Goal: Information Seeking & Learning: Check status

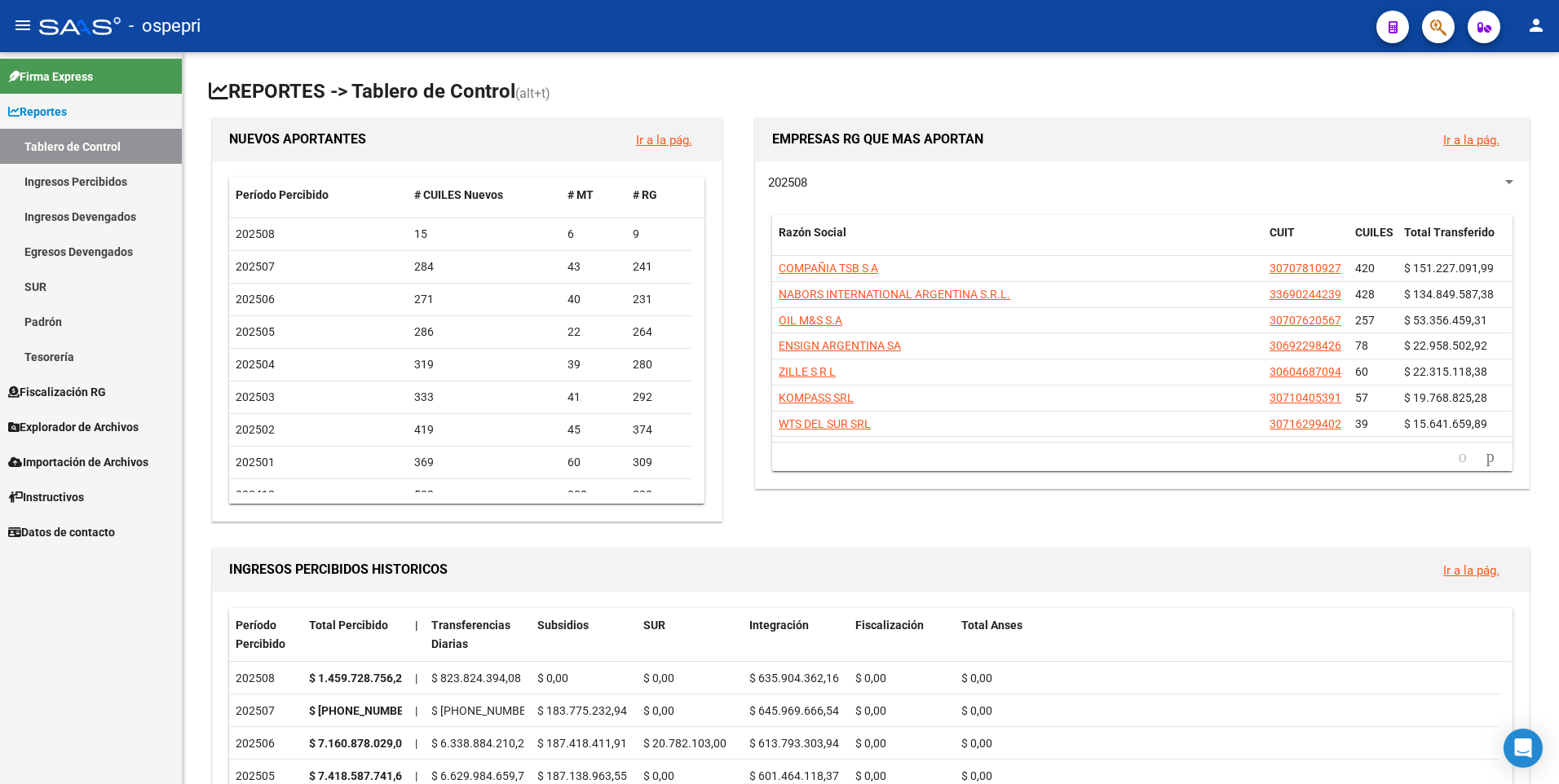
click at [61, 186] on link "Ingresos Percibidos" at bounding box center [90, 181] width 182 height 35
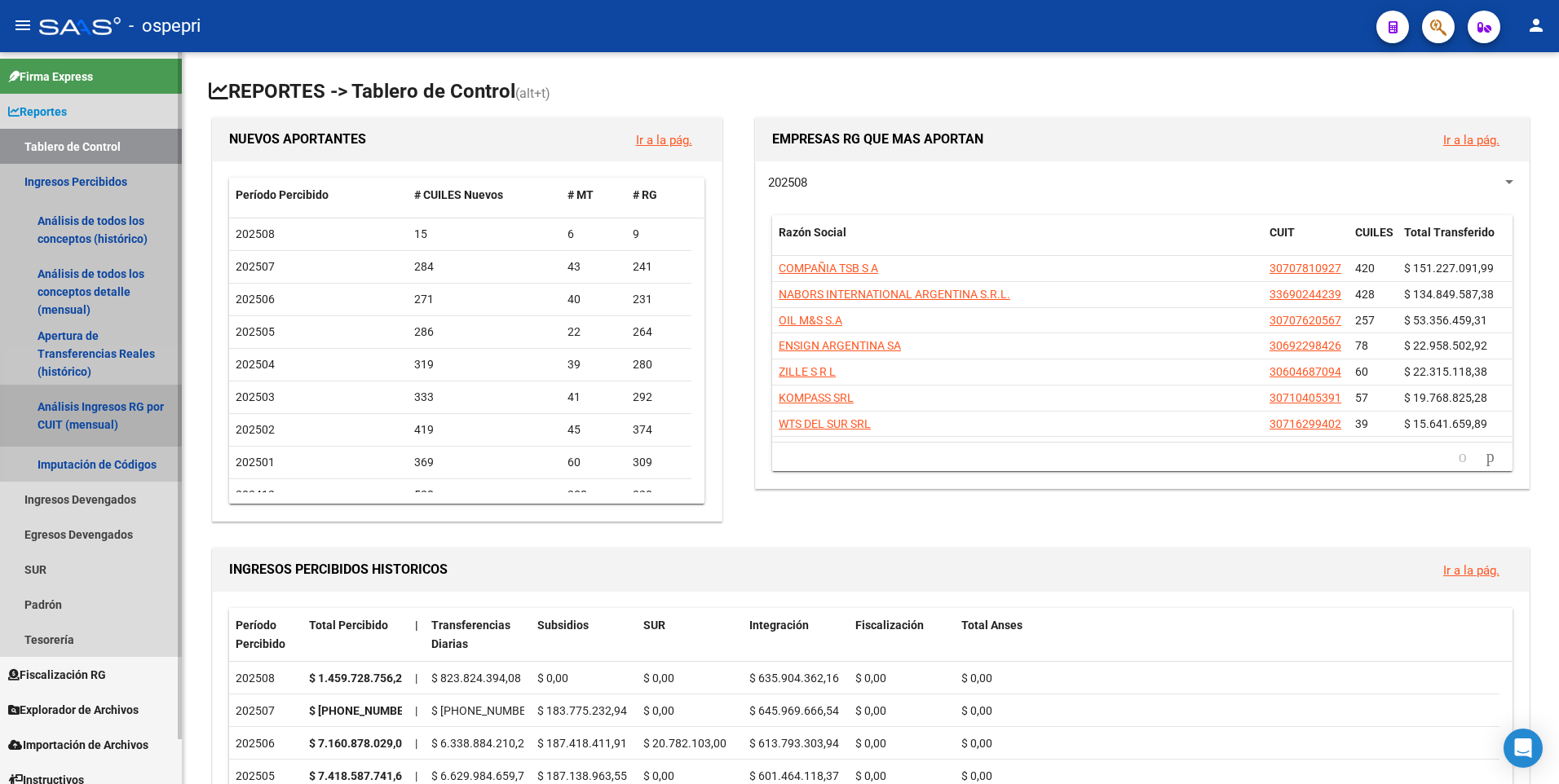
click at [68, 409] on link "Análisis Ingresos RG por CUIT (mensual)" at bounding box center [90, 415] width 182 height 62
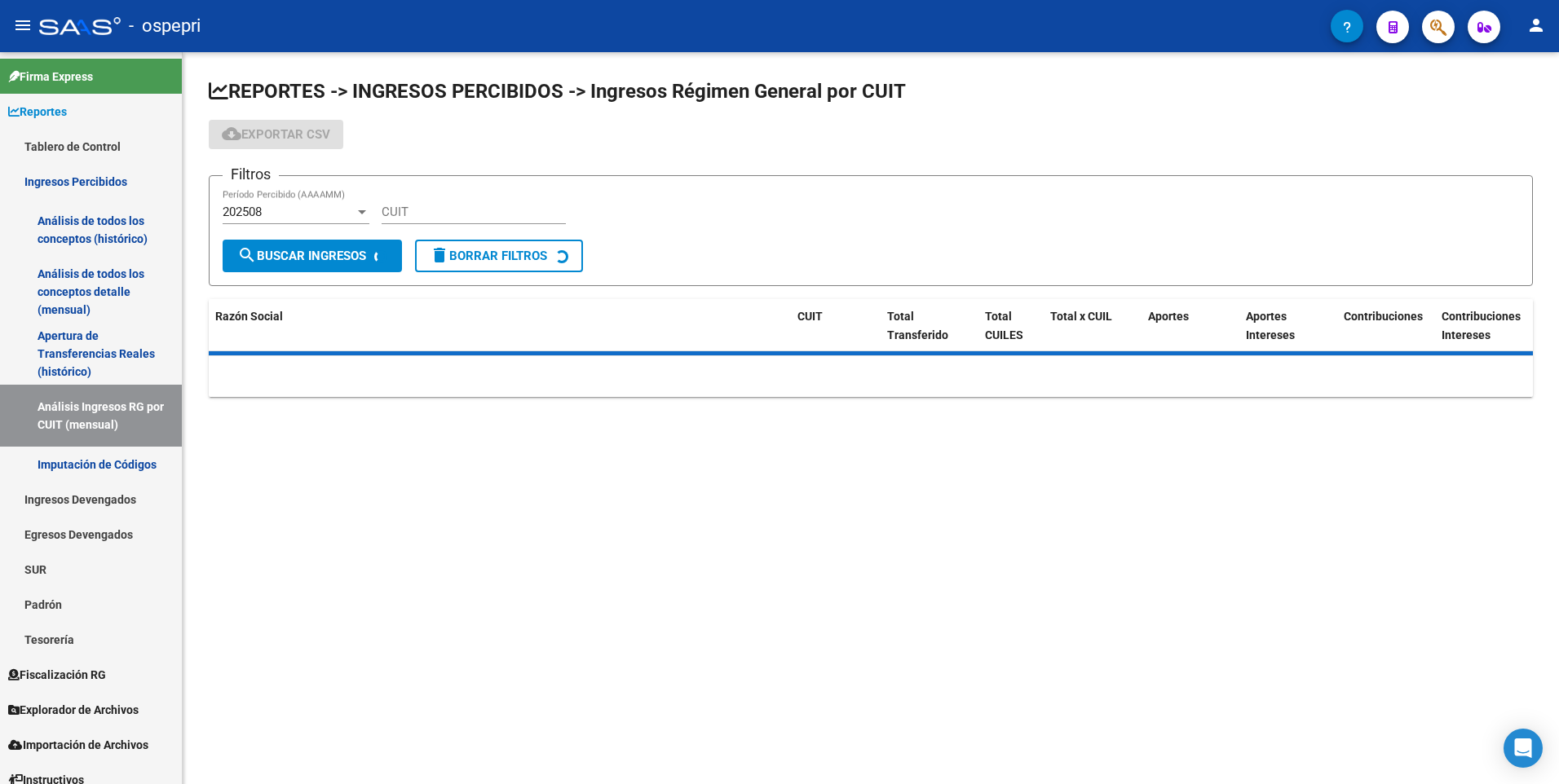
click at [342, 214] on div "202508" at bounding box center [288, 212] width 132 height 15
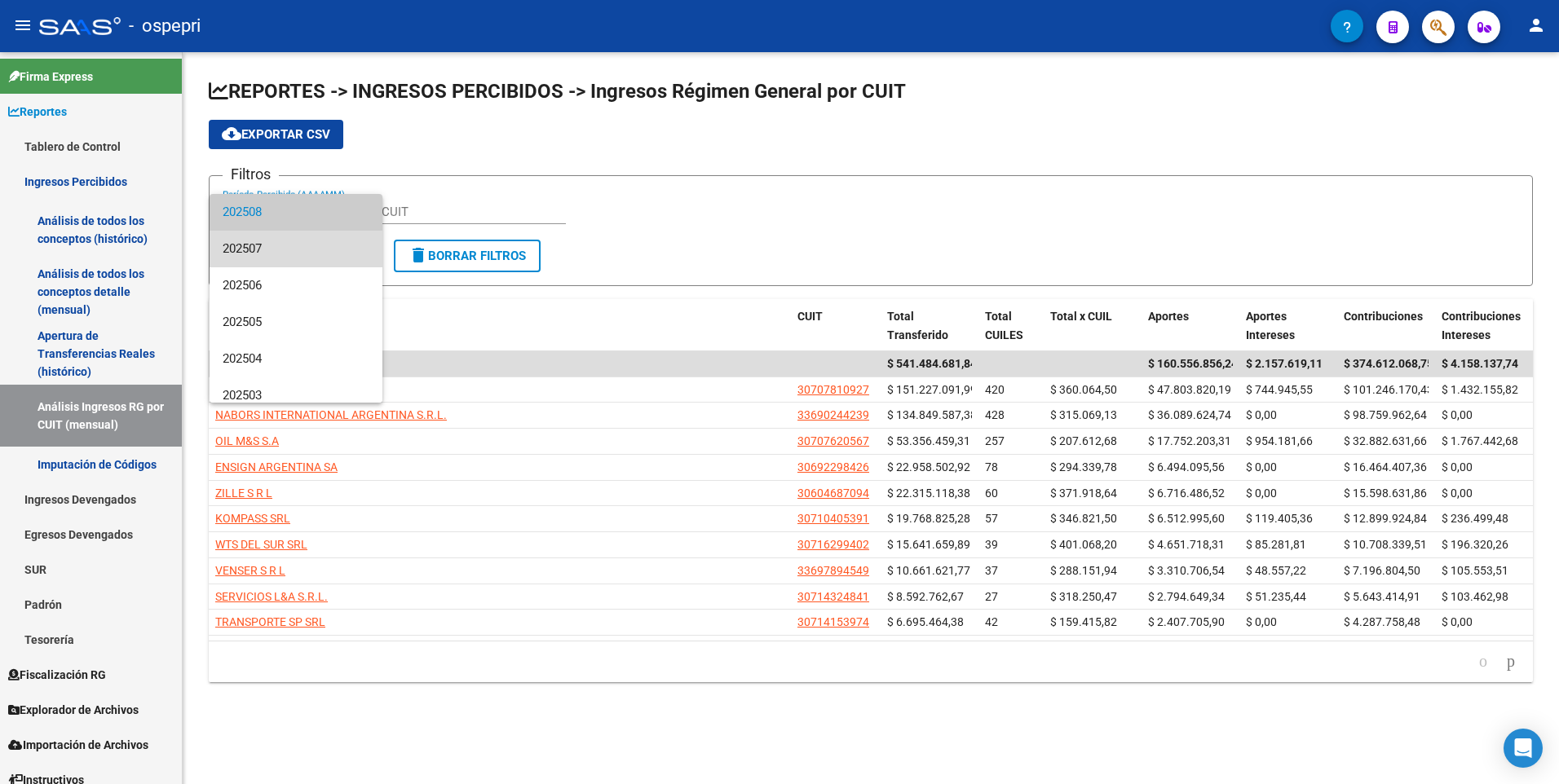
click at [337, 242] on span "202507" at bounding box center [296, 249] width 147 height 37
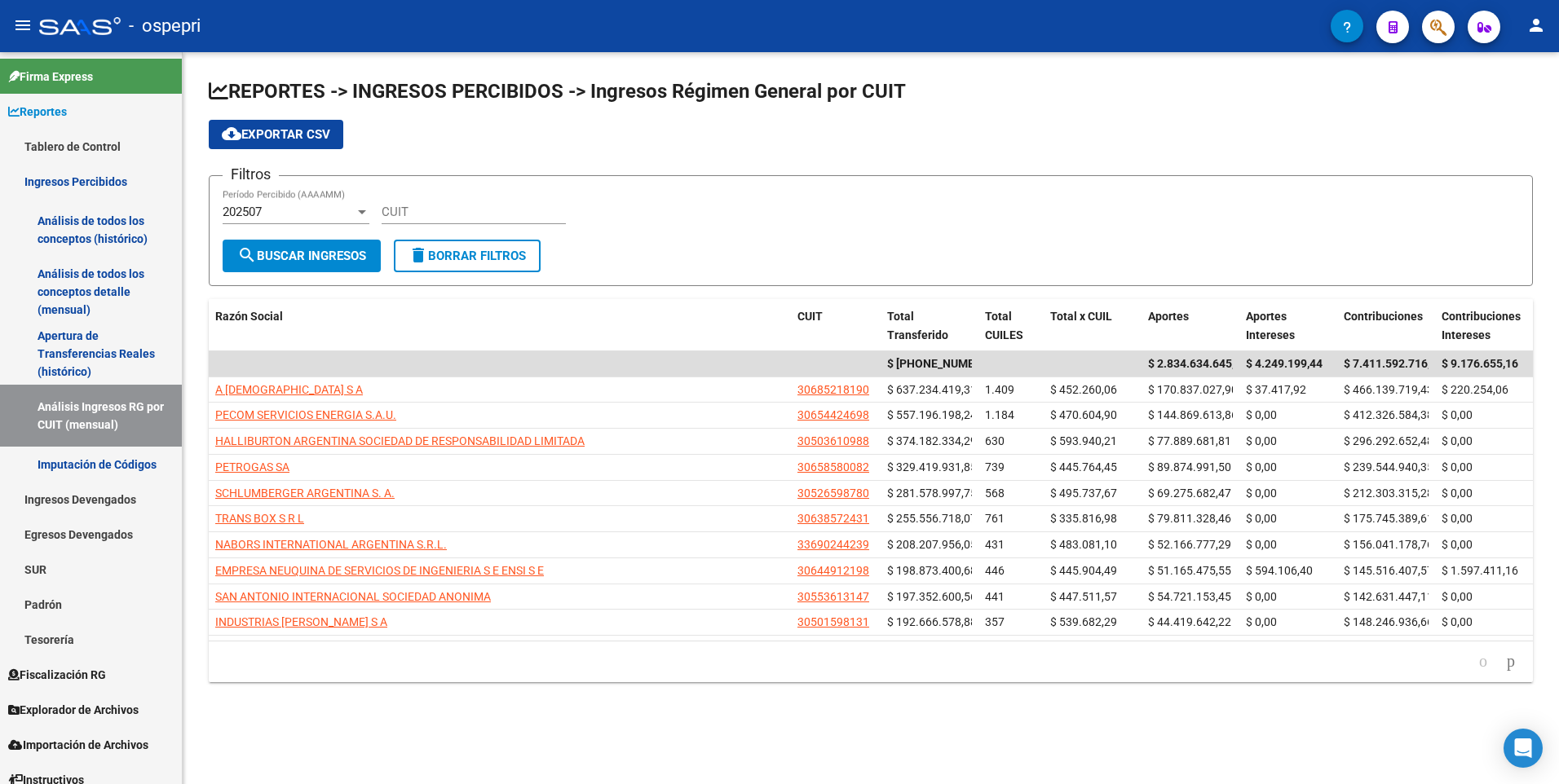
click at [398, 202] on div "CUIT" at bounding box center [474, 206] width 184 height 35
paste input "30-70915474-1"
type input "30-70915474-1"
click at [358, 253] on span "search Buscar Ingresos" at bounding box center [302, 256] width 129 height 15
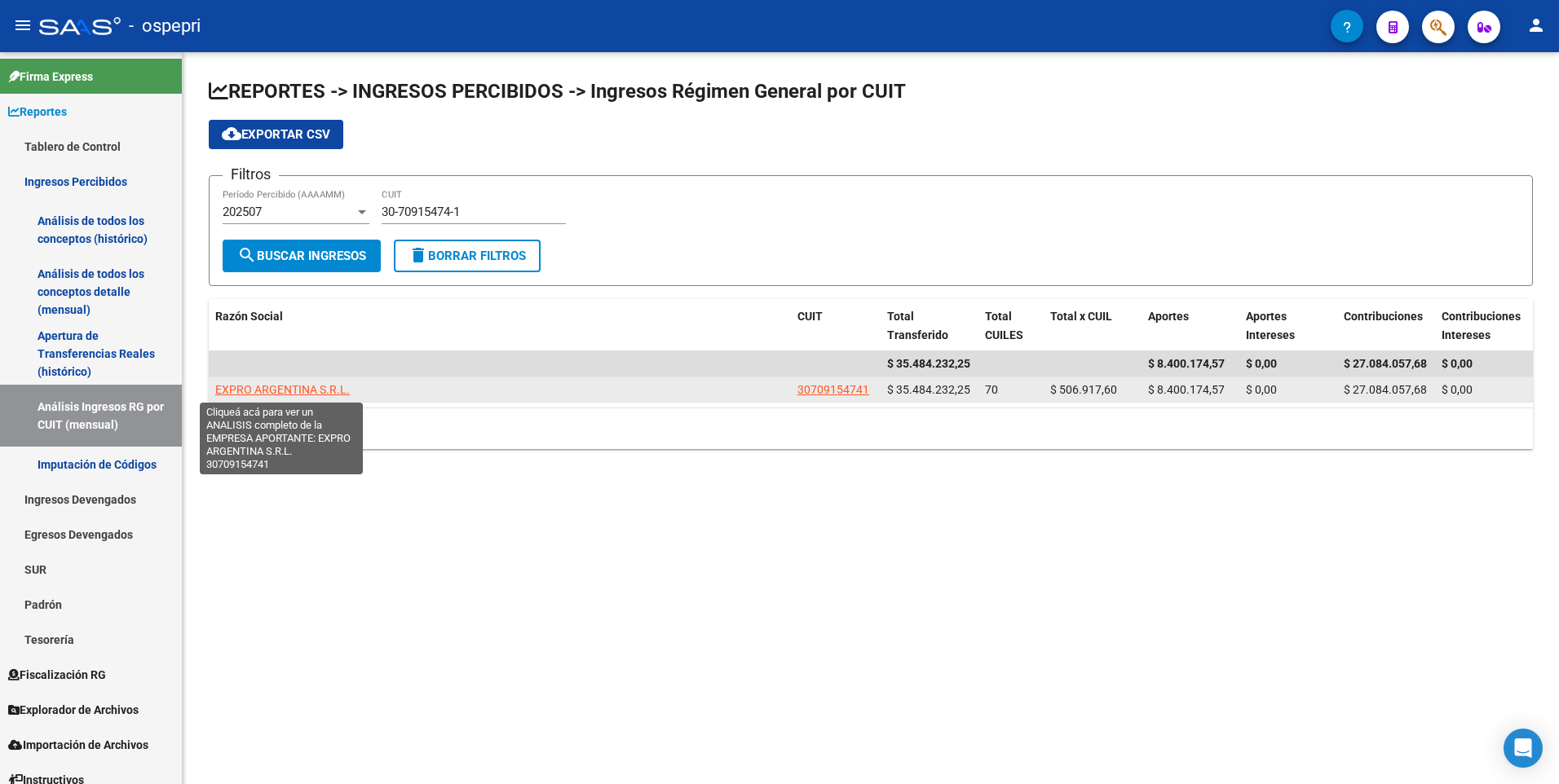
click at [293, 390] on span "EXPRO ARGENTINA S.R.L." at bounding box center [283, 390] width 135 height 13
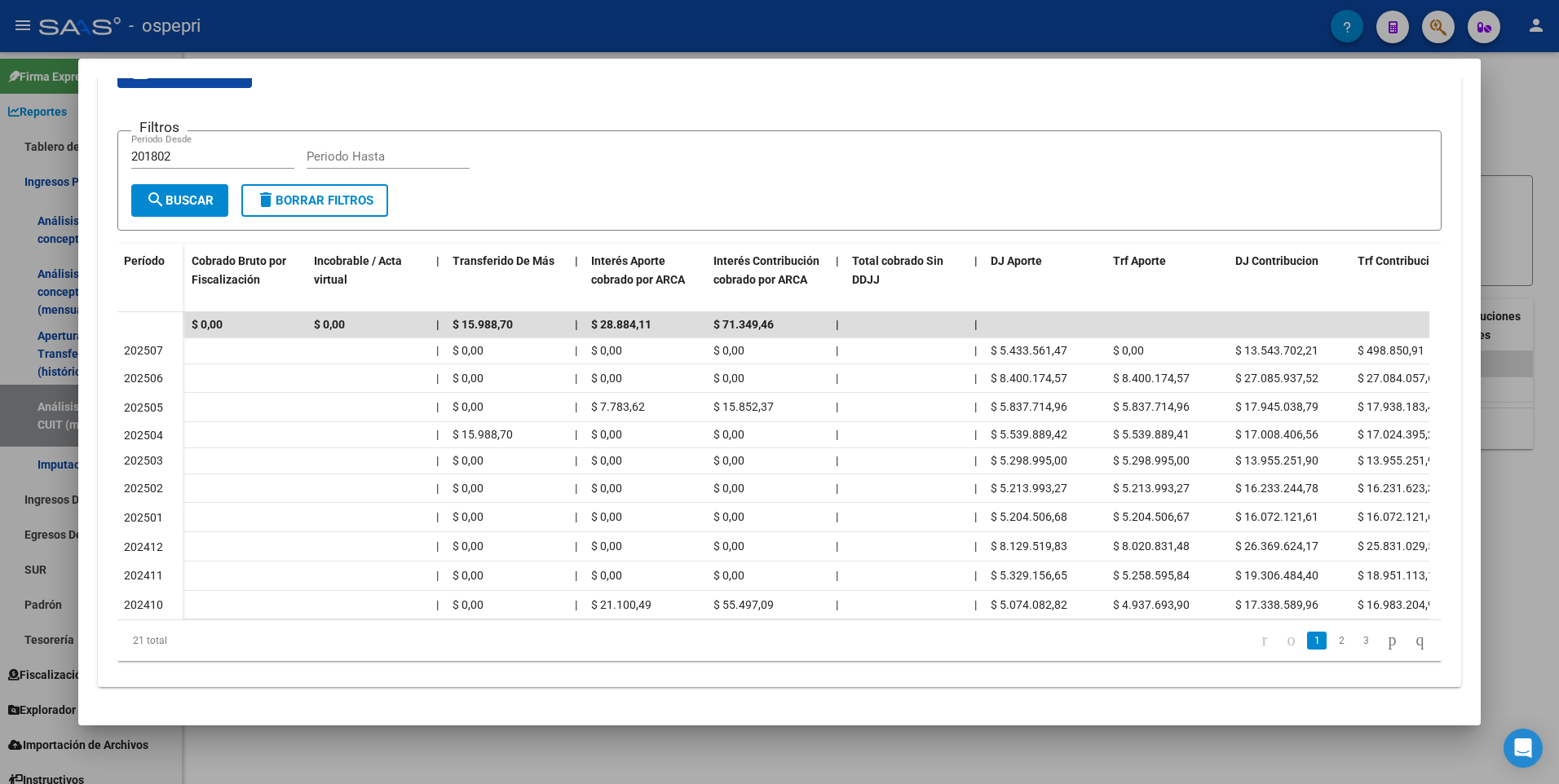
scroll to position [0, 702]
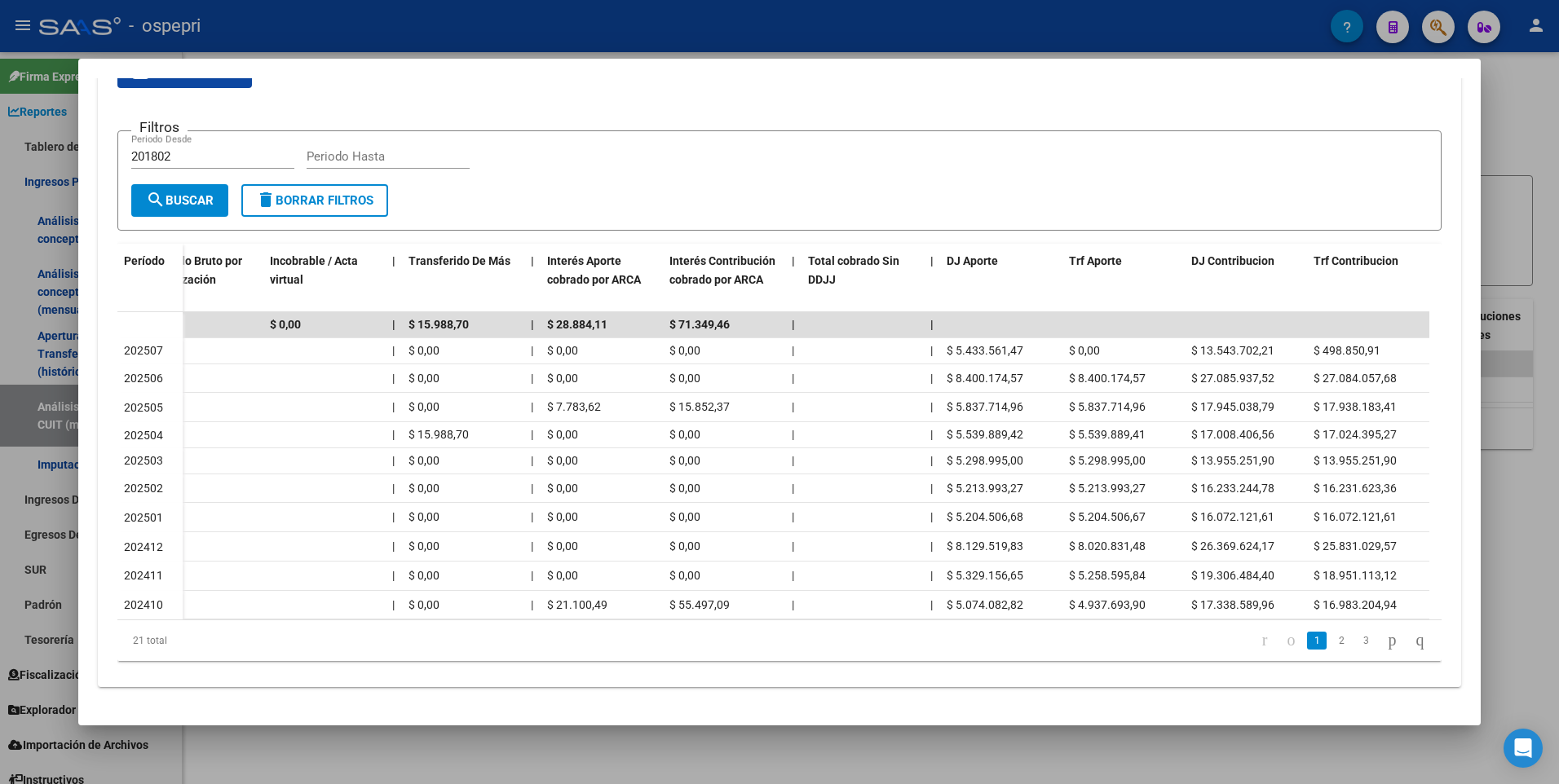
click at [1493, 102] on div at bounding box center [780, 392] width 1559 height 784
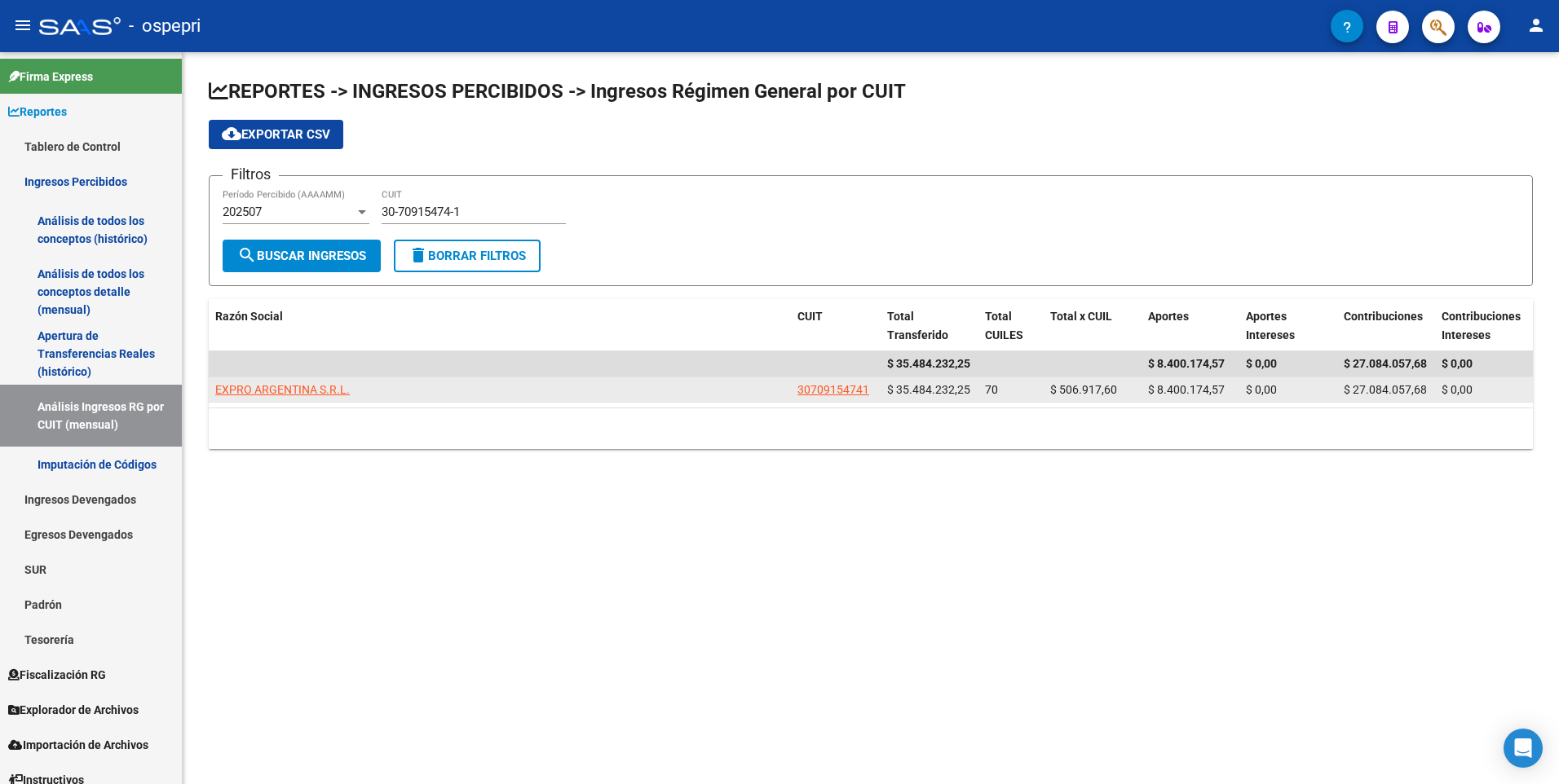
drag, startPoint x: 791, startPoint y: 391, endPoint x: 869, endPoint y: 393, distance: 78.0
click at [869, 393] on div "EXPRO ARGENTINA S.R.L. 30709154741 $ 35.484.232,25 70 $ 506.917,60 $ 8.400.174,…" at bounding box center [871, 391] width 1324 height 26
copy div "30709154741"
click at [283, 393] on span "EXPRO ARGENTINA S.R.L." at bounding box center [283, 390] width 135 height 13
